Goal: Task Accomplishment & Management: Manage account settings

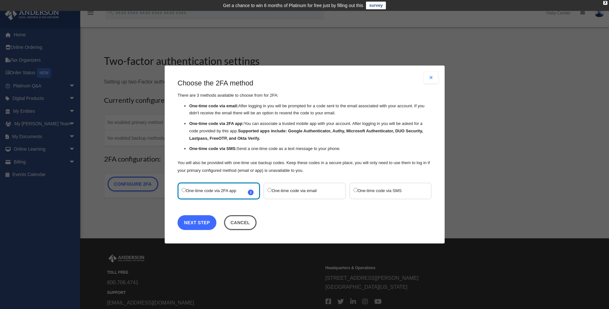
click at [194, 224] on link "Next Step" at bounding box center [197, 222] width 39 height 15
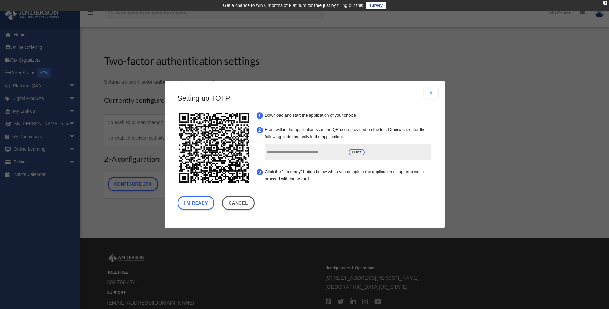
click at [428, 90] on button "Close modal" at bounding box center [431, 93] width 14 height 12
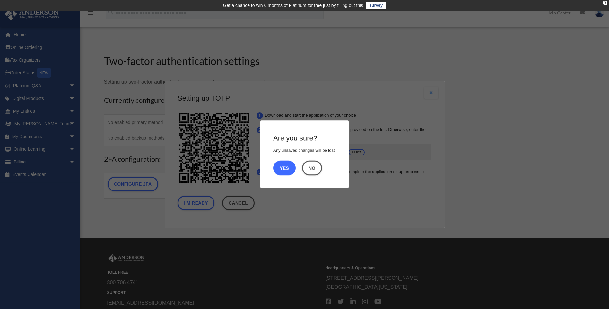
click at [280, 163] on button "Yes" at bounding box center [284, 168] width 22 height 15
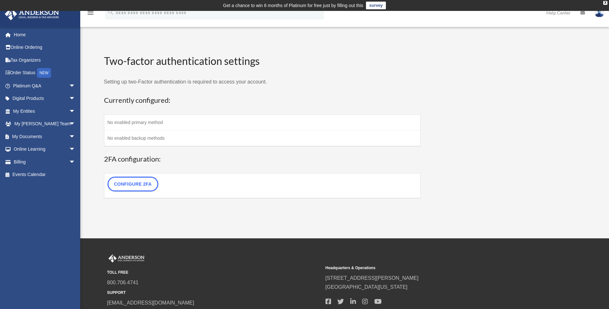
click at [138, 122] on td "No enabled primary method" at bounding box center [262, 122] width 317 height 16
click at [137, 137] on td "No enabled backup methods" at bounding box center [262, 138] width 317 height 16
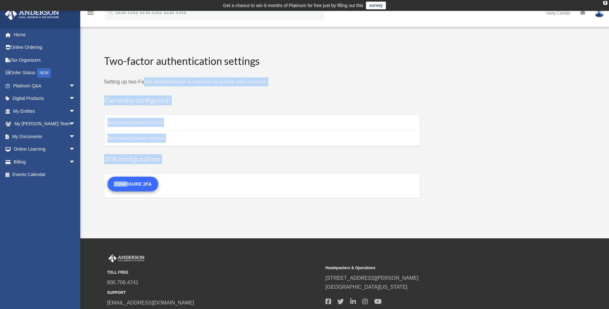
drag, startPoint x: 144, startPoint y: 73, endPoint x: 127, endPoint y: 184, distance: 113.1
click at [127, 184] on form "Two-factor authentication settings Setting up two-Factor authentication is requ…" at bounding box center [262, 126] width 317 height 144
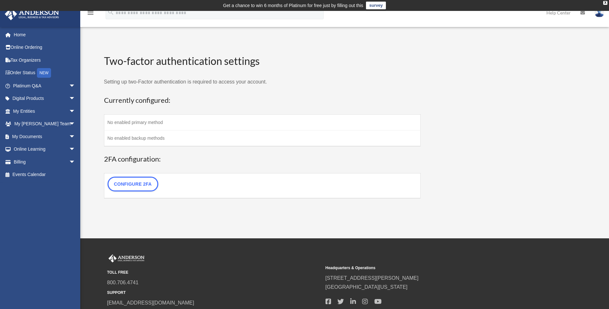
click at [125, 82] on p "Setting up two-Factor authentication is required to access your account." at bounding box center [262, 81] width 317 height 9
click at [90, 13] on icon "menu" at bounding box center [91, 13] width 8 height 8
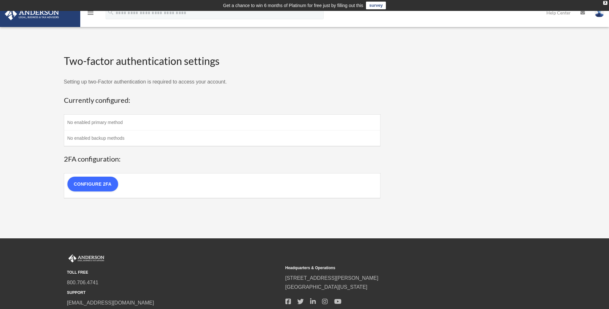
click at [82, 185] on link "Configure 2FA" at bounding box center [92, 184] width 51 height 15
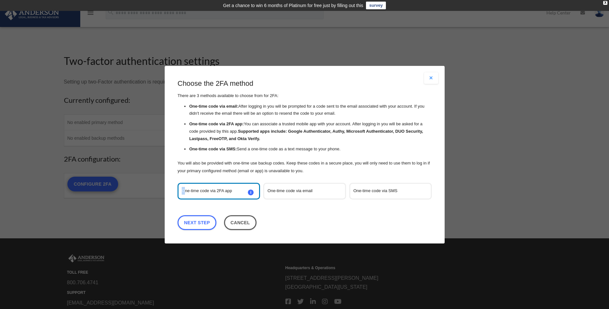
click at [82, 185] on div "Are you sure? Any unsaved changes will be lost! Yes No Choose the 2FA method Th…" at bounding box center [304, 154] width 609 height 309
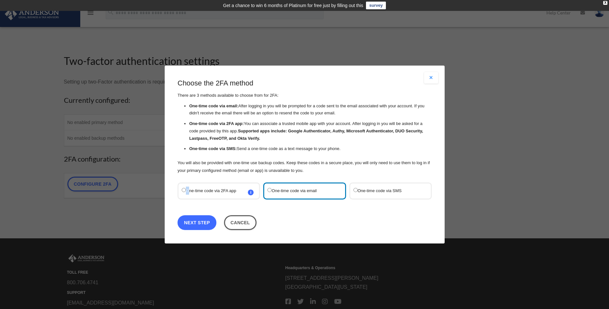
click at [207, 224] on link "Next Step" at bounding box center [197, 222] width 39 height 15
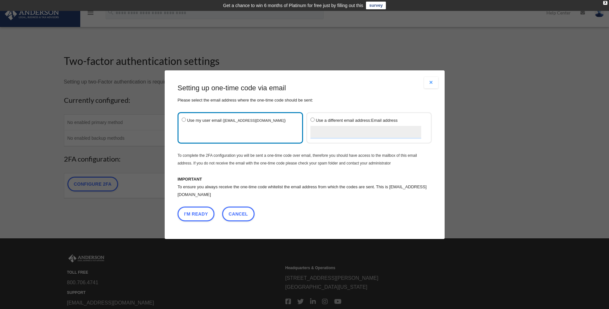
click at [185, 197] on p "To ensure you always receive the one-time code whitelist the email address from…" at bounding box center [305, 190] width 254 height 15
click at [194, 217] on button "I'm Ready" at bounding box center [196, 213] width 37 height 15
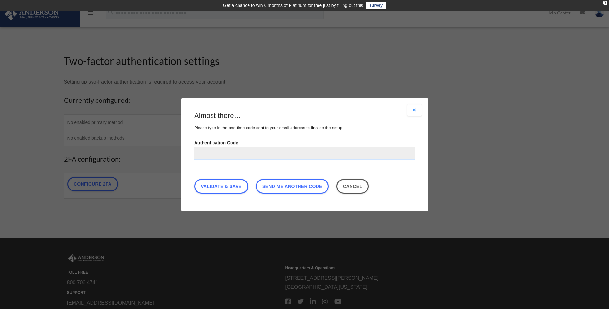
click at [213, 154] on input "Authentication Code" at bounding box center [304, 153] width 221 height 13
type input "******"
click at [242, 186] on link "Validate & Save" at bounding box center [221, 186] width 54 height 15
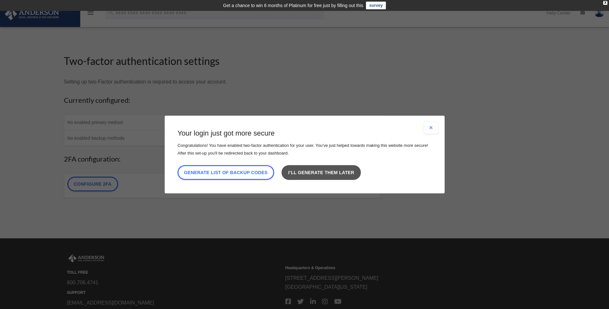
click at [312, 174] on link "I’ll generate them later" at bounding box center [321, 172] width 79 height 15
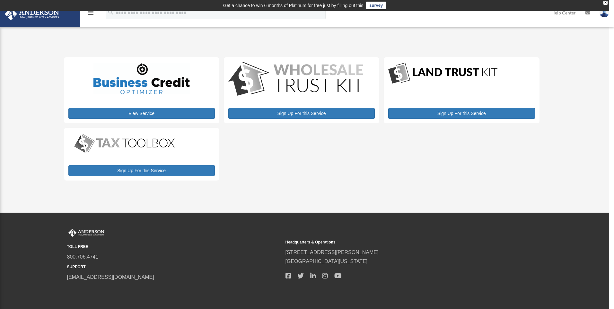
click at [89, 13] on icon "menu" at bounding box center [91, 13] width 8 height 8
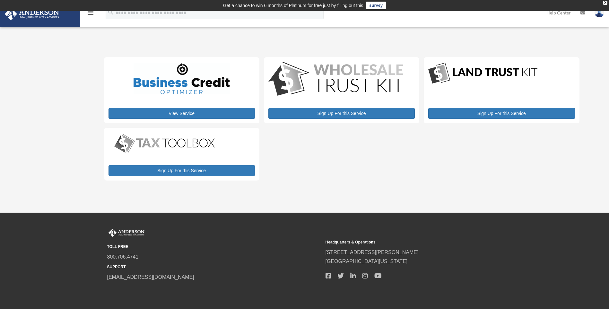
click at [92, 13] on icon "menu" at bounding box center [91, 13] width 8 height 8
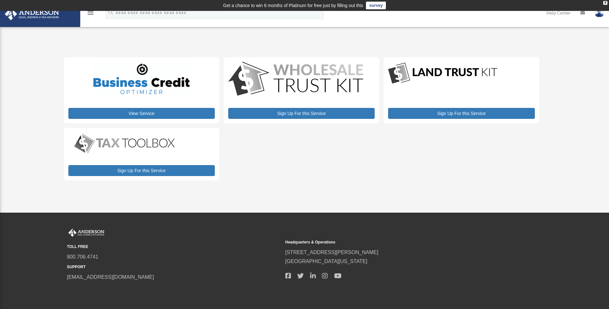
click at [92, 13] on icon "menu" at bounding box center [91, 13] width 8 height 8
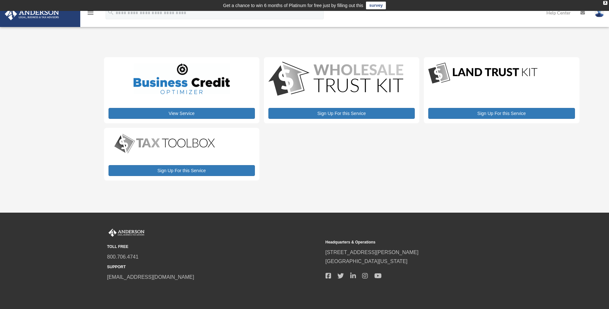
click at [88, 13] on icon "menu" at bounding box center [91, 13] width 8 height 8
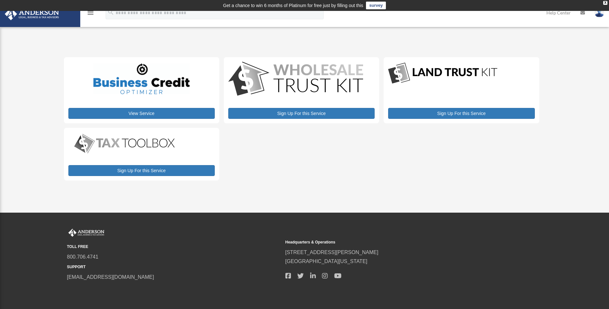
click at [88, 13] on icon "menu" at bounding box center [91, 13] width 8 height 8
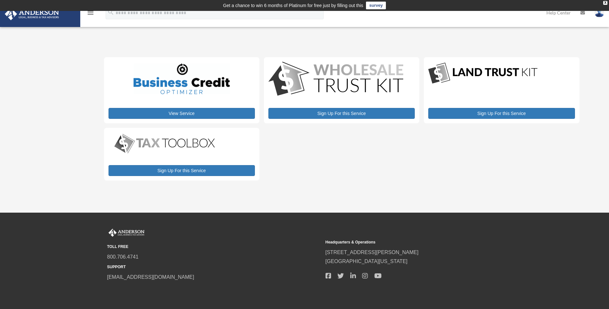
click at [89, 13] on icon "menu" at bounding box center [91, 13] width 8 height 8
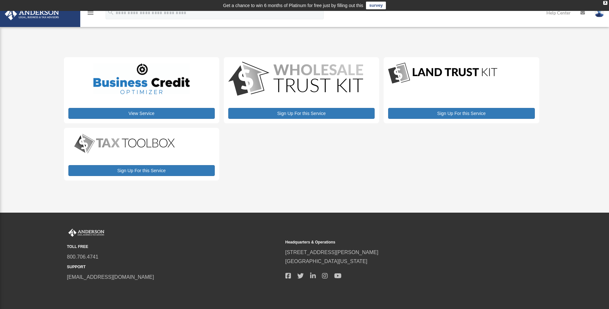
click at [89, 13] on icon "menu" at bounding box center [91, 13] width 8 height 8
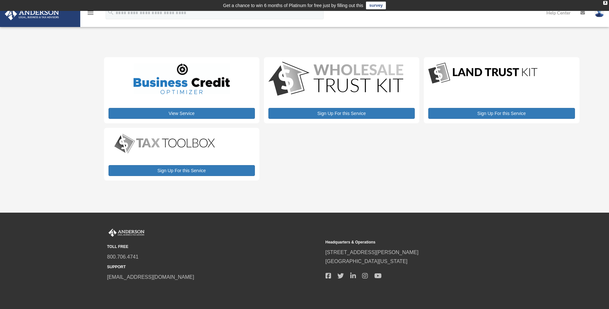
click at [89, 13] on icon "menu" at bounding box center [91, 13] width 8 height 8
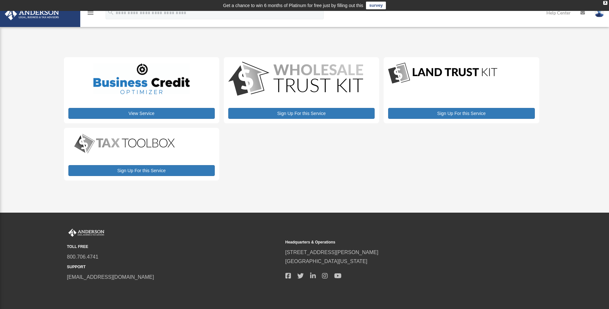
click at [89, 13] on icon "menu" at bounding box center [91, 13] width 8 height 8
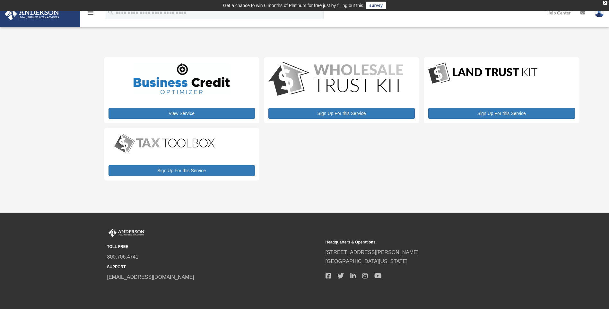
click at [89, 12] on icon "menu" at bounding box center [91, 13] width 8 height 8
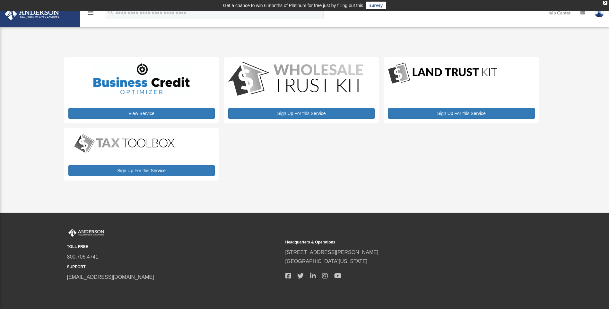
click at [90, 12] on icon "menu" at bounding box center [91, 13] width 8 height 8
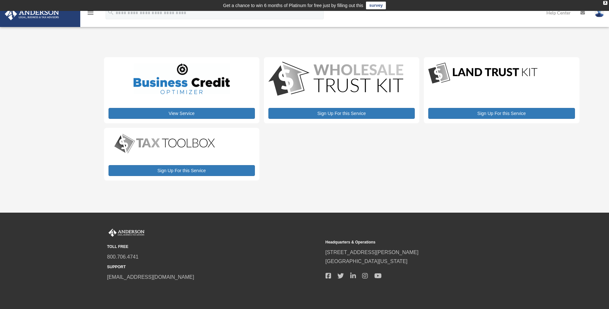
click at [90, 13] on icon "menu" at bounding box center [91, 13] width 8 height 8
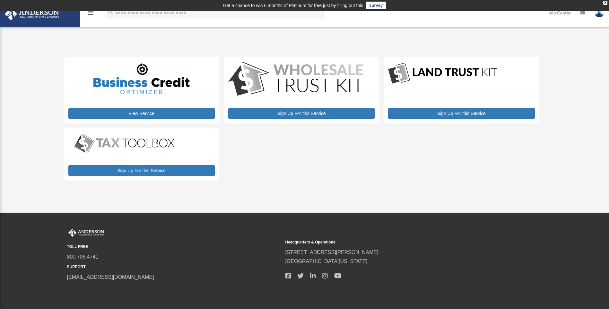
click at [90, 13] on icon "menu" at bounding box center [91, 13] width 8 height 8
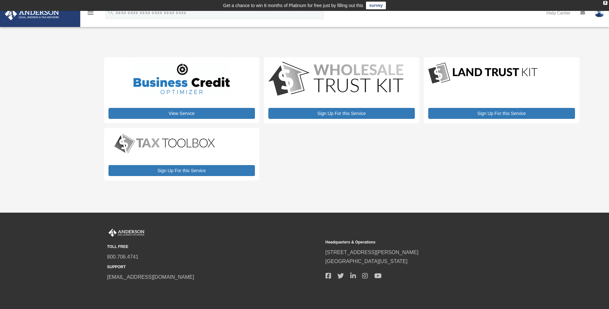
click at [90, 13] on icon "menu" at bounding box center [91, 13] width 8 height 8
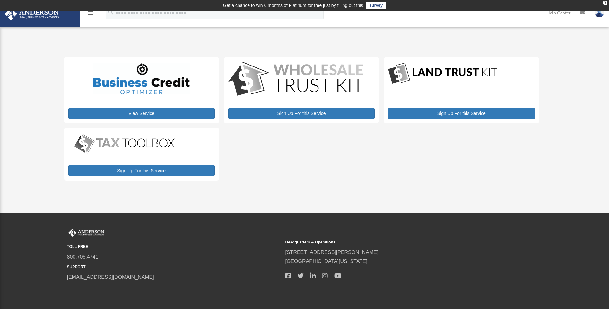
click at [90, 13] on icon "menu" at bounding box center [91, 13] width 8 height 8
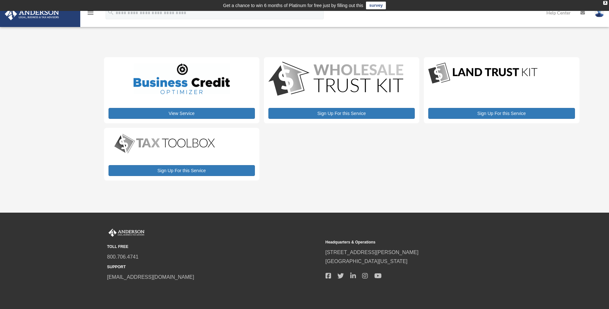
click at [91, 13] on icon "menu" at bounding box center [91, 13] width 8 height 8
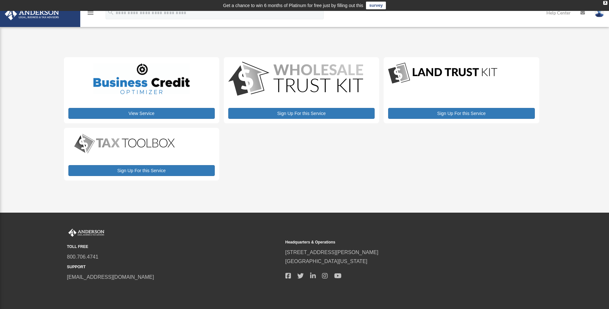
click at [91, 13] on icon "menu" at bounding box center [91, 13] width 8 height 8
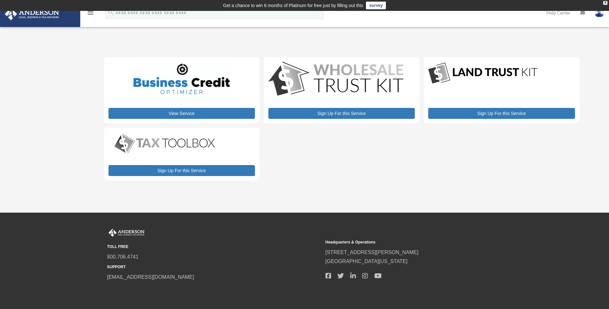
click at [91, 13] on icon "menu" at bounding box center [91, 13] width 8 height 8
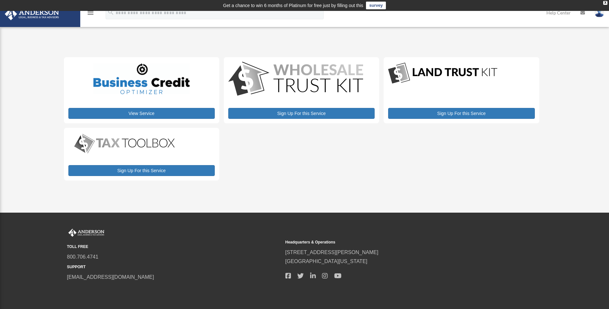
click at [91, 13] on icon "menu" at bounding box center [91, 13] width 8 height 8
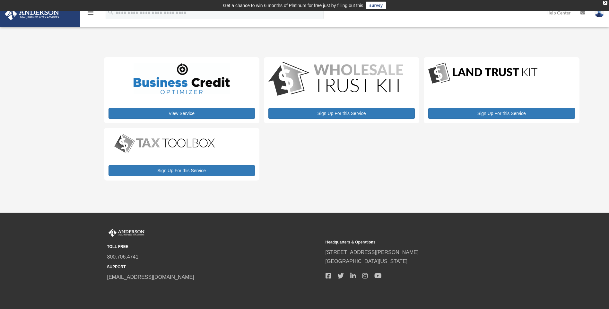
click at [91, 13] on icon "menu" at bounding box center [91, 13] width 8 height 8
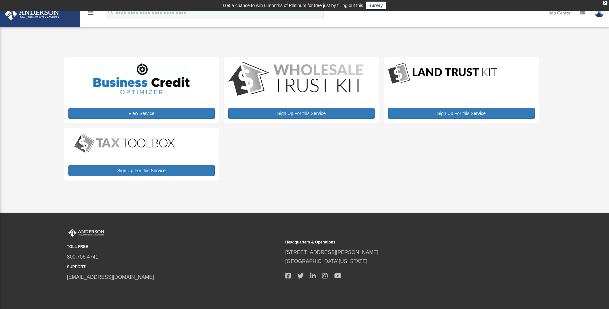
click at [91, 13] on icon "menu" at bounding box center [91, 13] width 8 height 8
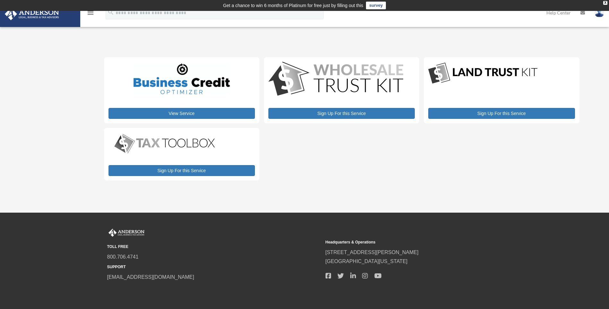
drag, startPoint x: 90, startPoint y: 13, endPoint x: 87, endPoint y: 13, distance: 3.3
click at [87, 13] on icon "menu" at bounding box center [91, 13] width 8 height 8
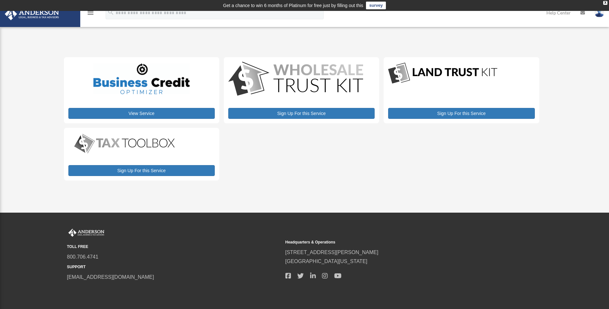
click at [92, 12] on icon "menu" at bounding box center [91, 13] width 8 height 8
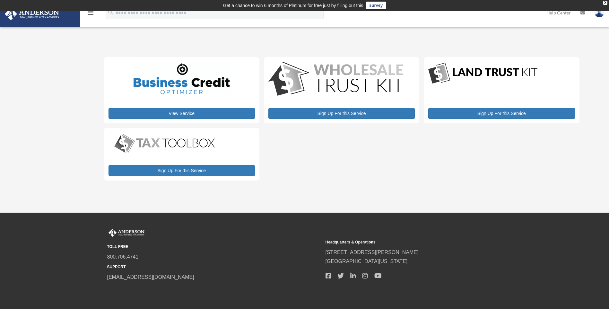
click at [92, 13] on icon "menu" at bounding box center [91, 13] width 8 height 8
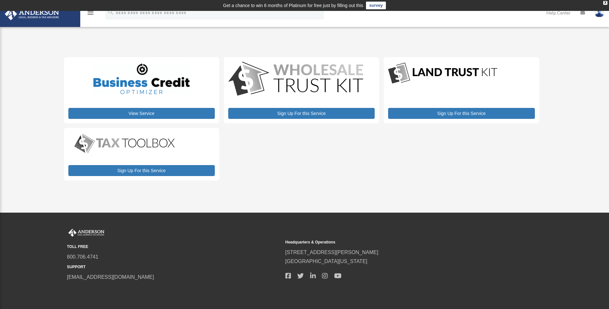
click at [91, 13] on icon "menu" at bounding box center [91, 13] width 8 height 8
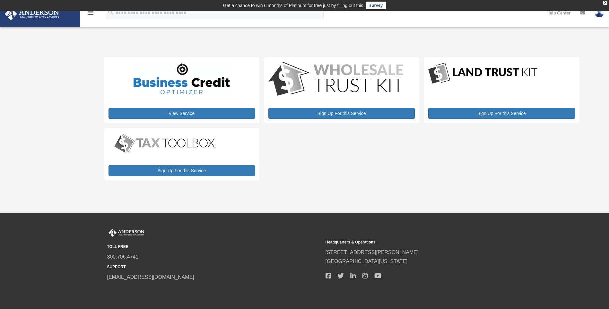
click at [91, 13] on icon "menu" at bounding box center [91, 13] width 8 height 8
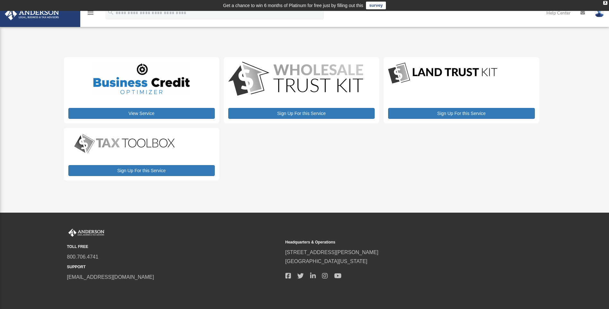
click at [91, 13] on icon "menu" at bounding box center [91, 13] width 8 height 8
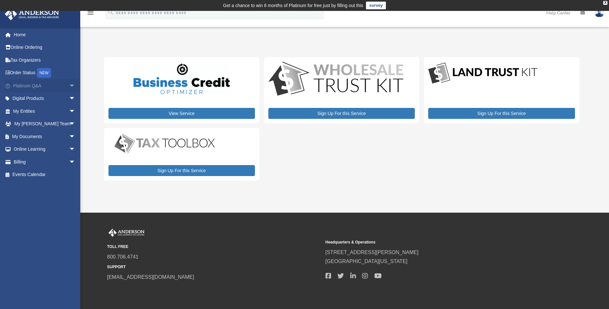
click at [39, 87] on link "Platinum Q&A arrow_drop_down" at bounding box center [44, 85] width 81 height 13
click at [69, 85] on span "arrow_drop_down" at bounding box center [75, 85] width 13 height 13
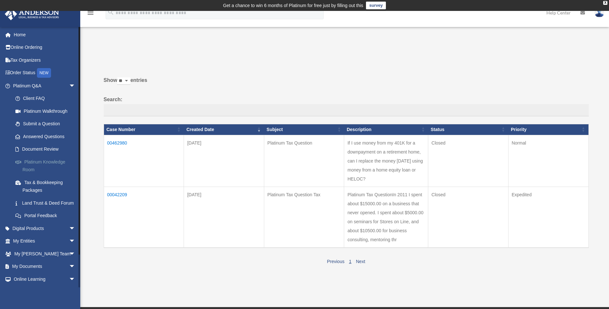
click at [52, 163] on link "Platinum Knowledge Room" at bounding box center [47, 165] width 76 height 21
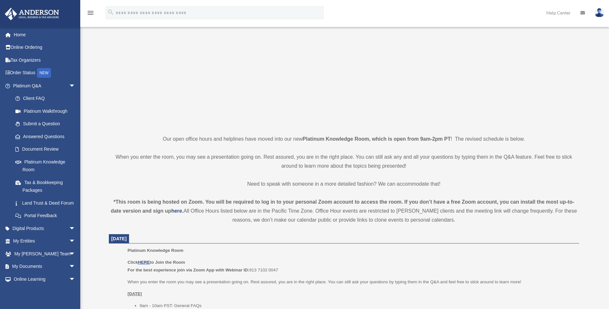
scroll to position [64, 0]
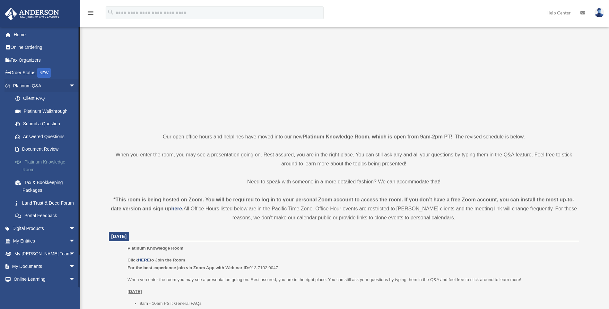
click at [51, 163] on link "Platinum Knowledge Room" at bounding box center [47, 165] width 76 height 21
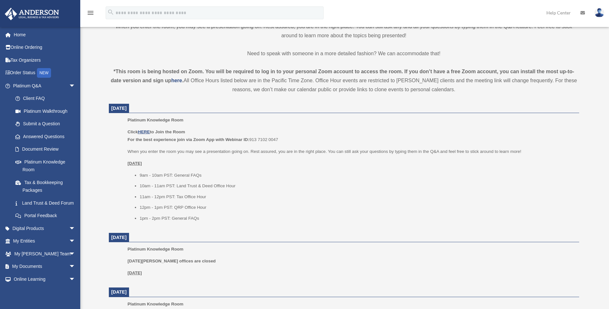
scroll to position [193, 0]
click at [230, 239] on dt "[DATE]" at bounding box center [344, 238] width 471 height 10
